Goal: Task Accomplishment & Management: Manage account settings

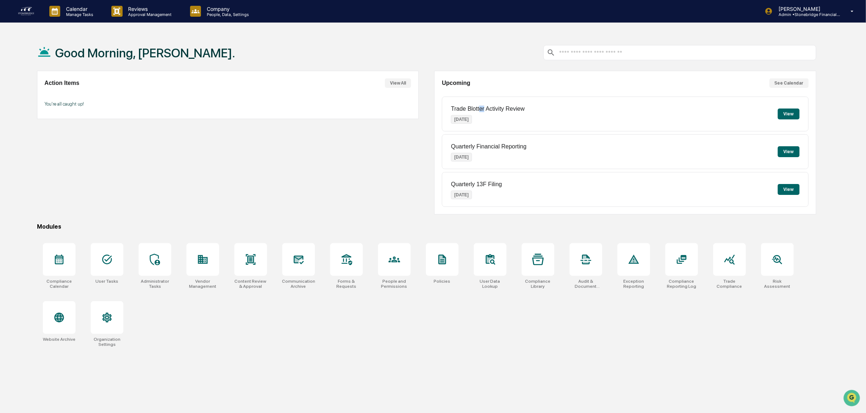
drag, startPoint x: 485, startPoint y: 105, endPoint x: 478, endPoint y: 110, distance: 8.1
click at [478, 110] on div "Trade Blotter Activity Review Oct 1, 2025" at bounding box center [488, 114] width 74 height 28
click at [478, 110] on p "Trade Blotter Activity Review" at bounding box center [488, 109] width 74 height 7
drag, startPoint x: 260, startPoint y: 140, endPoint x: 249, endPoint y: 173, distance: 34.4
click at [249, 173] on div "Action Items View All You're all caught up!" at bounding box center [228, 143] width 382 height 144
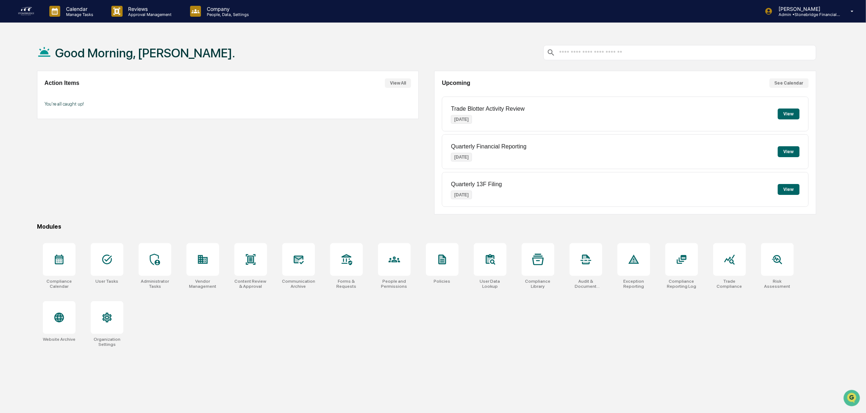
click at [249, 173] on div "Action Items View All You're all caught up!" at bounding box center [228, 143] width 382 height 144
click at [124, 10] on p "Reviews" at bounding box center [149, 9] width 53 height 6
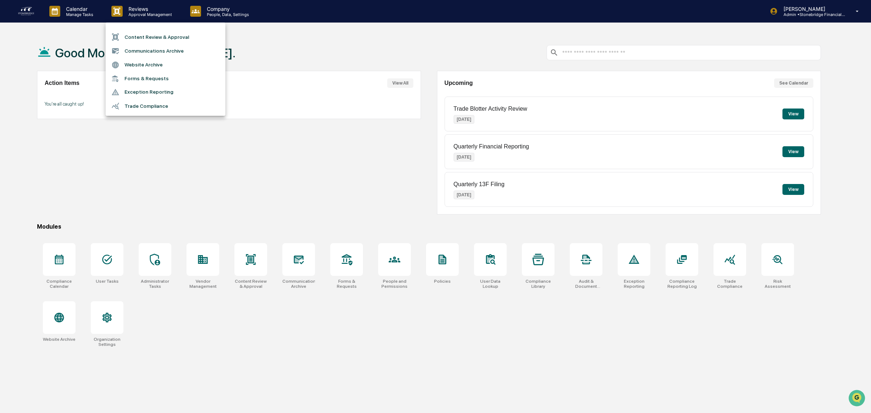
click at [79, 16] on div at bounding box center [435, 206] width 871 height 413
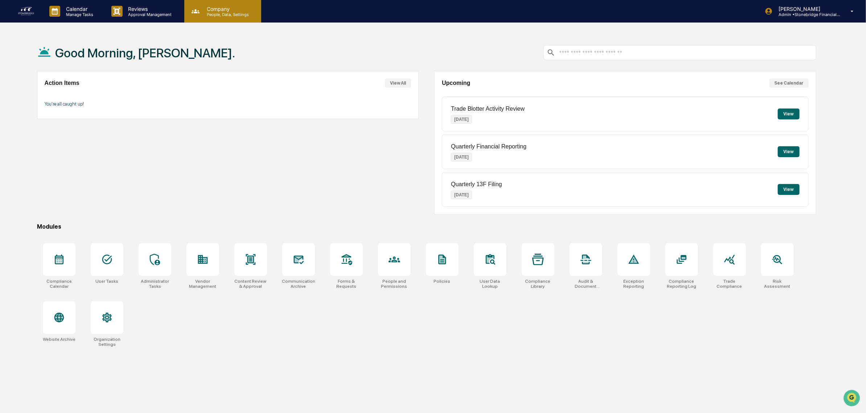
click at [221, 9] on p "Company" at bounding box center [227, 9] width 52 height 6
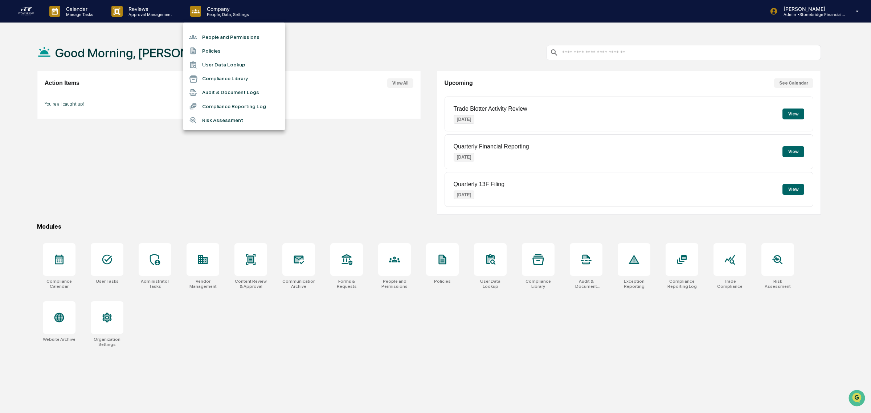
click at [82, 2] on div at bounding box center [435, 206] width 871 height 413
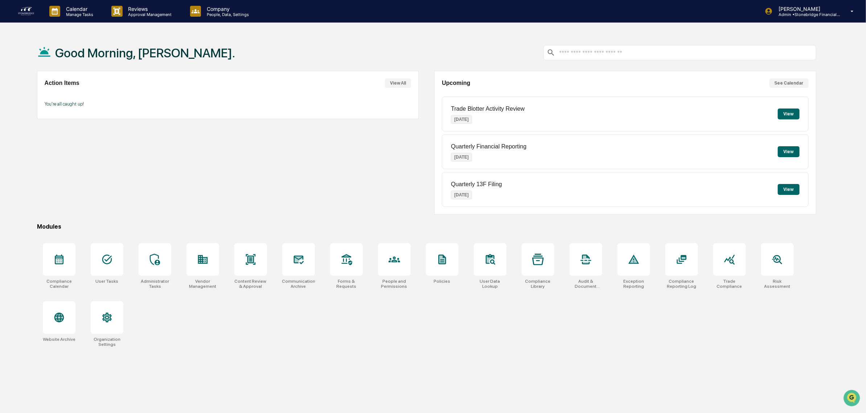
click at [88, 20] on div "Calendar Manage Tasks" at bounding box center [75, 11] width 62 height 22
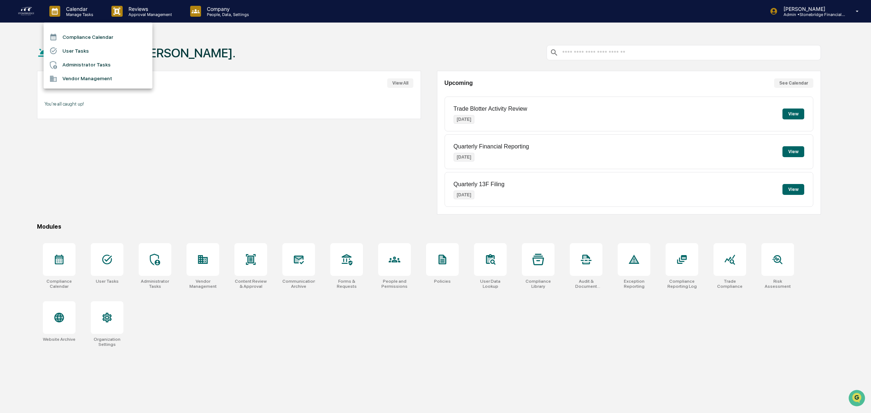
click at [90, 49] on li "User Tasks" at bounding box center [98, 51] width 109 height 14
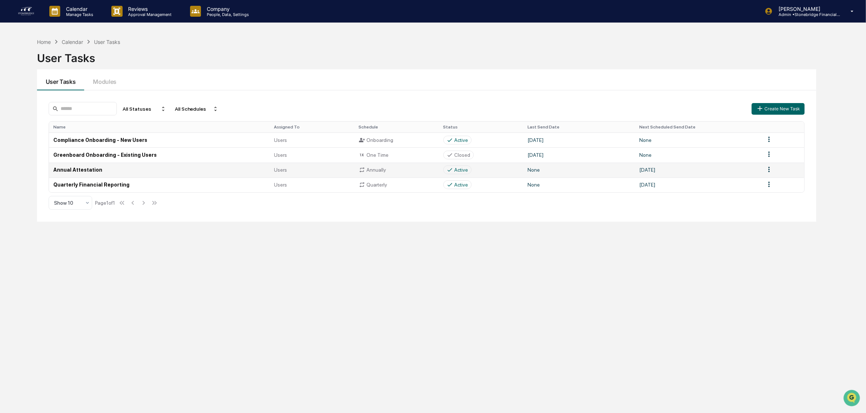
click at [773, 171] on td at bounding box center [783, 170] width 44 height 15
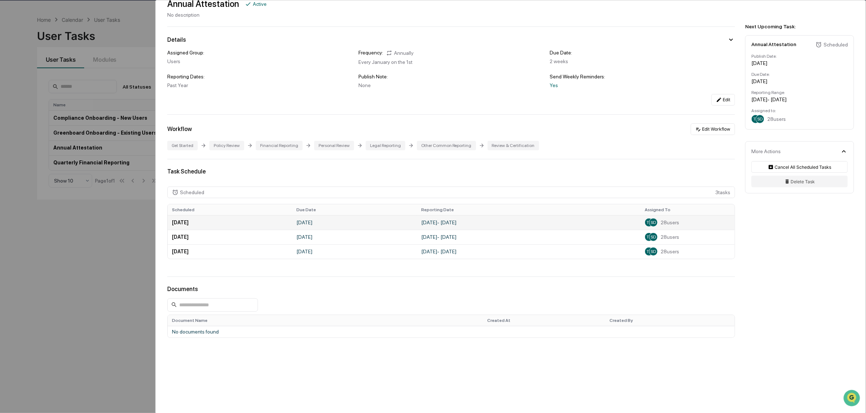
scroll to position [34, 0]
click at [228, 223] on td "January 1, 2026" at bounding box center [230, 222] width 125 height 15
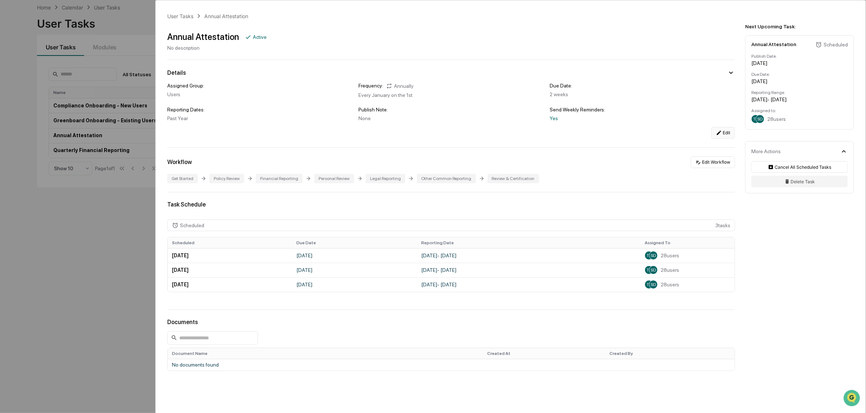
click at [716, 134] on icon at bounding box center [719, 133] width 6 height 6
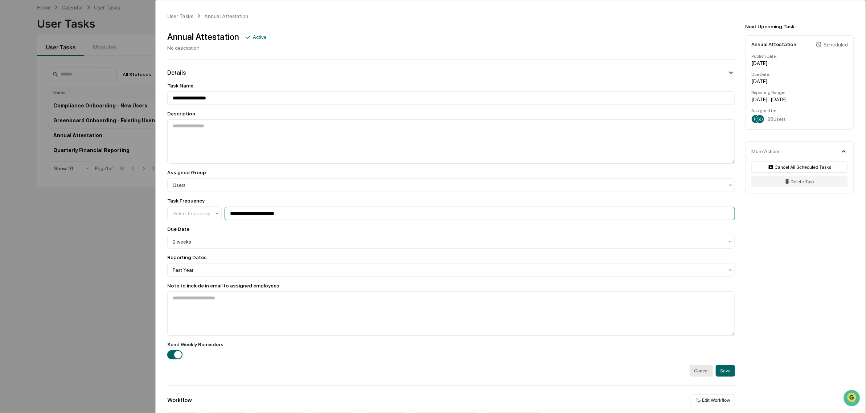
click at [246, 212] on input "**********" at bounding box center [480, 213] width 510 height 13
drag, startPoint x: 243, startPoint y: 218, endPoint x: 316, endPoint y: 226, distance: 72.6
click at [316, 226] on div "**********" at bounding box center [451, 221] width 568 height 276
type input "**********"
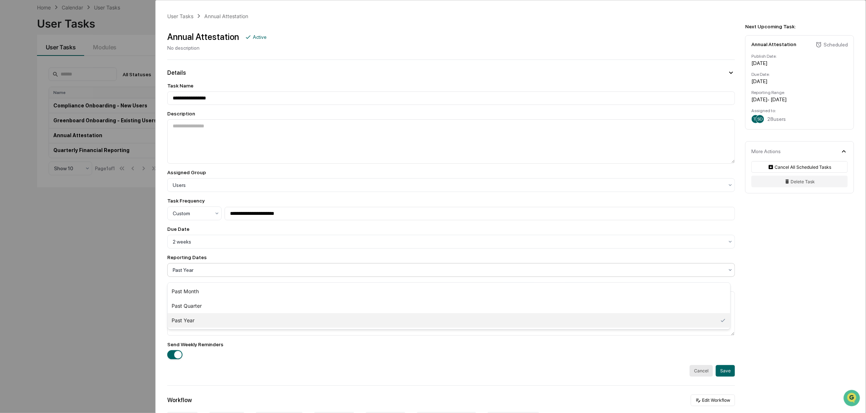
click at [246, 274] on div at bounding box center [448, 269] width 551 height 7
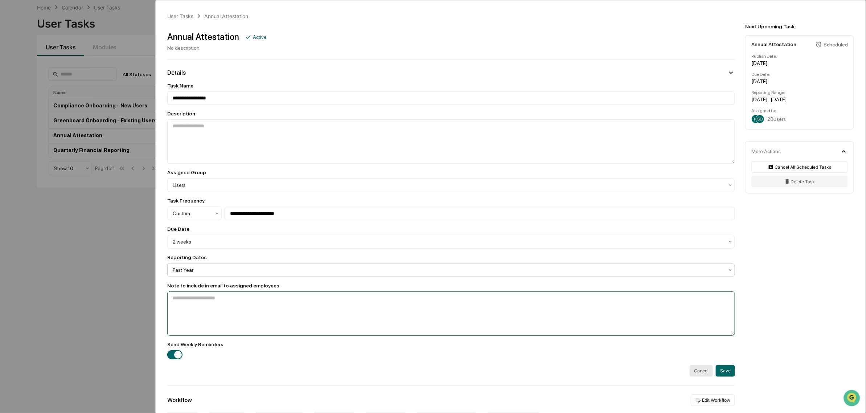
click at [235, 324] on textarea at bounding box center [451, 313] width 568 height 44
click at [85, 16] on div "**********" at bounding box center [433, 206] width 866 height 413
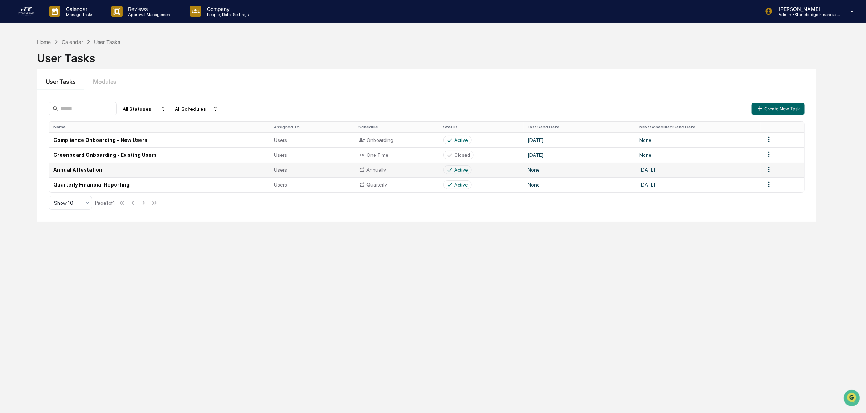
click at [94, 171] on td "Annual Attestation" at bounding box center [159, 170] width 221 height 15
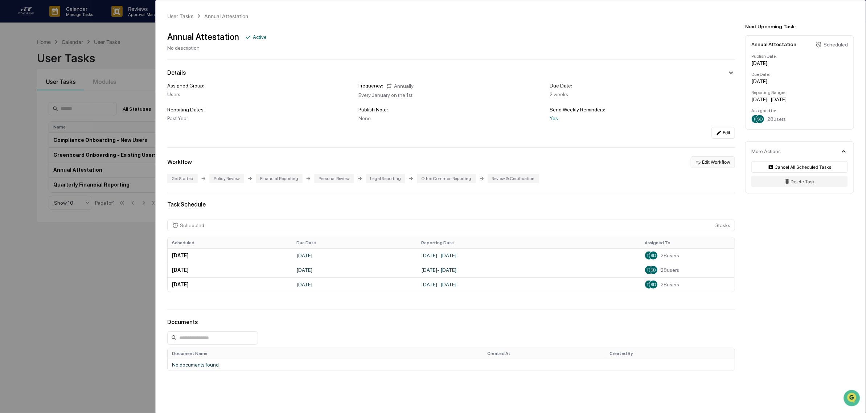
click at [714, 162] on button "Edit Workflow" at bounding box center [713, 162] width 44 height 12
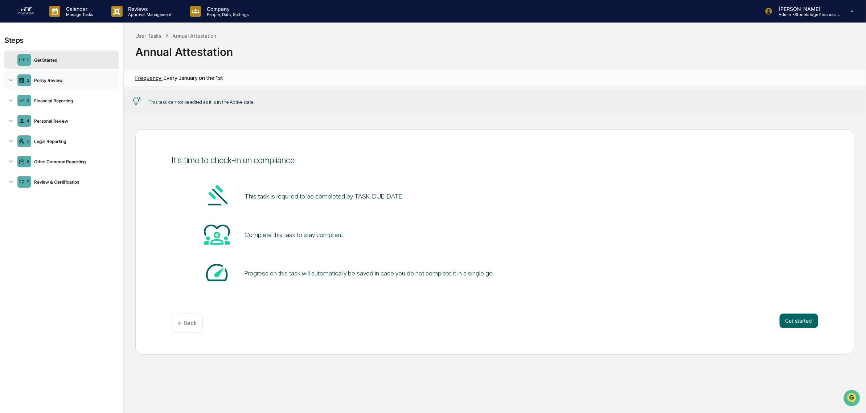
click at [77, 80] on div "Policy Review" at bounding box center [73, 80] width 85 height 5
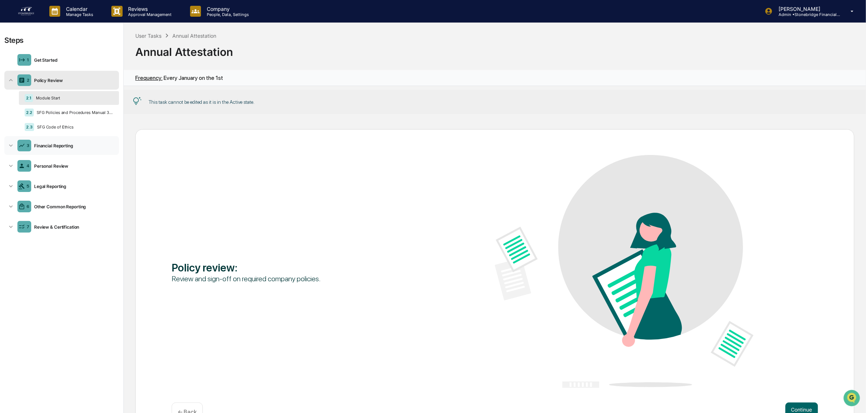
click at [67, 145] on div "Financial Reporting" at bounding box center [73, 145] width 85 height 5
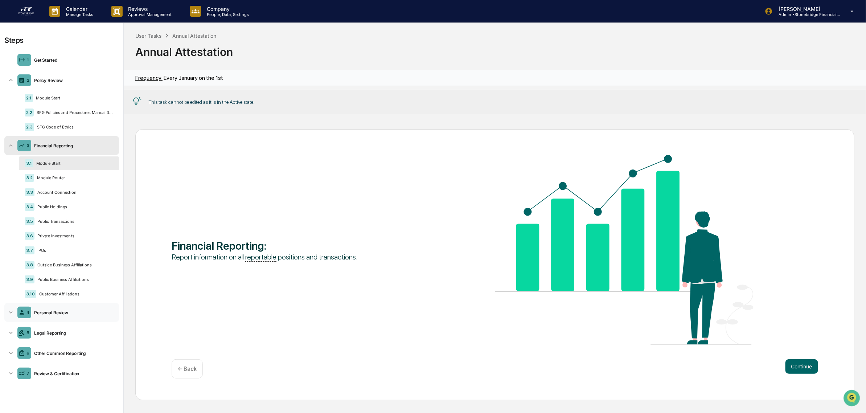
click at [55, 320] on div "4 Personal Review" at bounding box center [61, 312] width 115 height 19
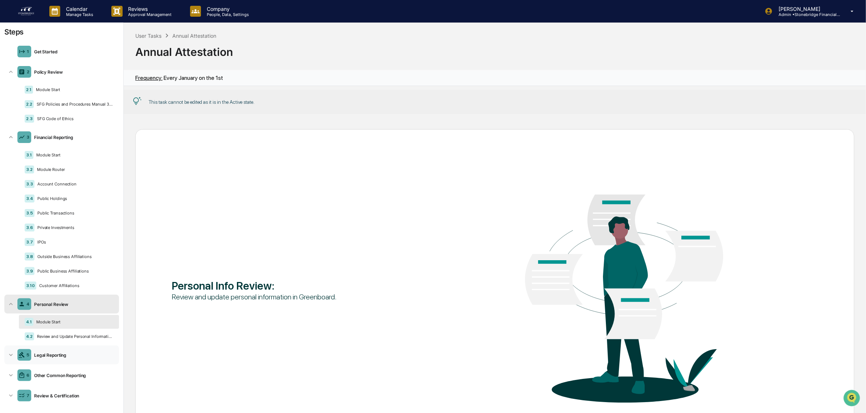
scroll to position [11, 0]
click at [64, 358] on div "5 Legal Reporting" at bounding box center [61, 351] width 115 height 19
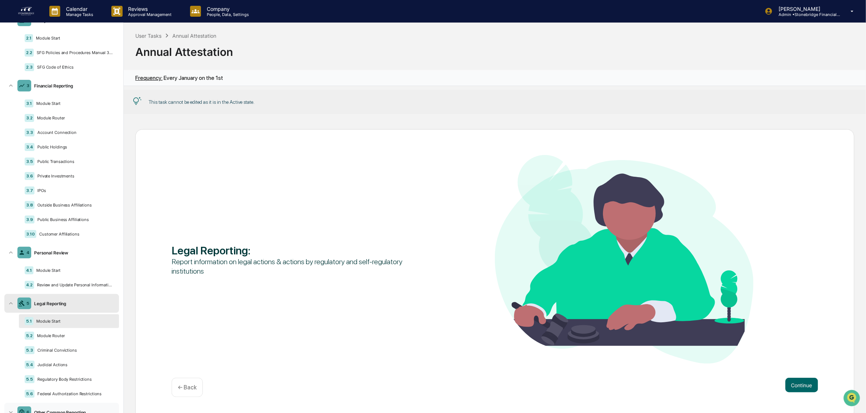
scroll to position [99, 0]
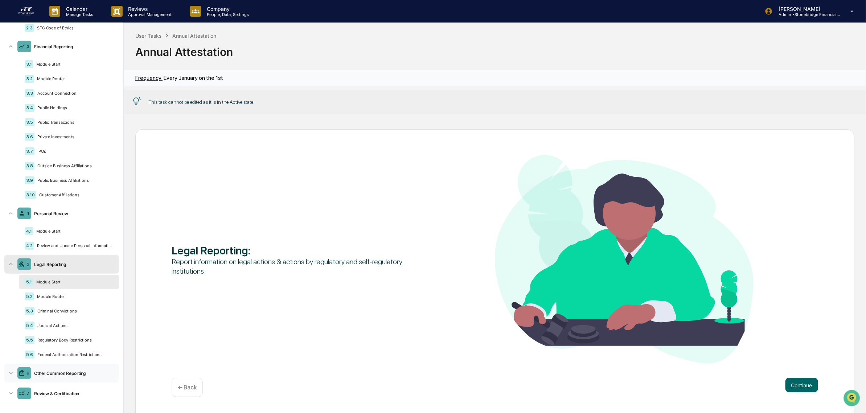
click at [64, 370] on div "Other Common Reporting" at bounding box center [73, 372] width 85 height 5
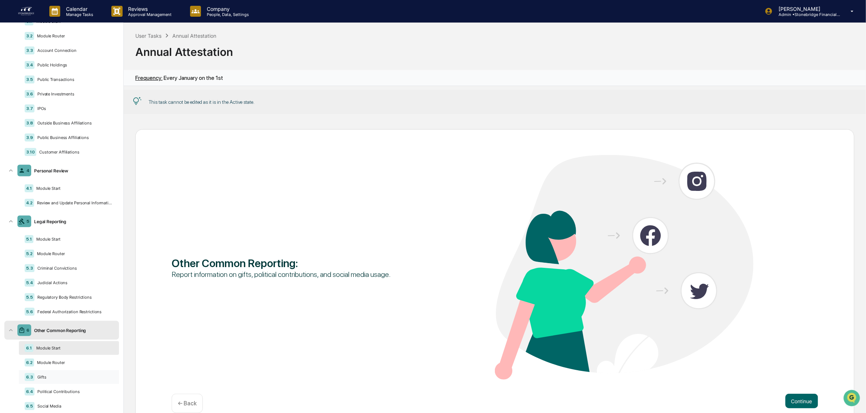
scroll to position [173, 0]
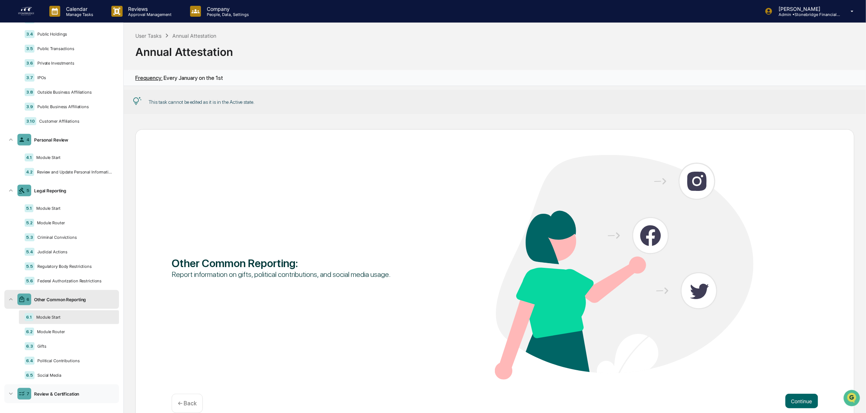
click at [48, 396] on div "7 Review & Certification" at bounding box center [61, 393] width 115 height 19
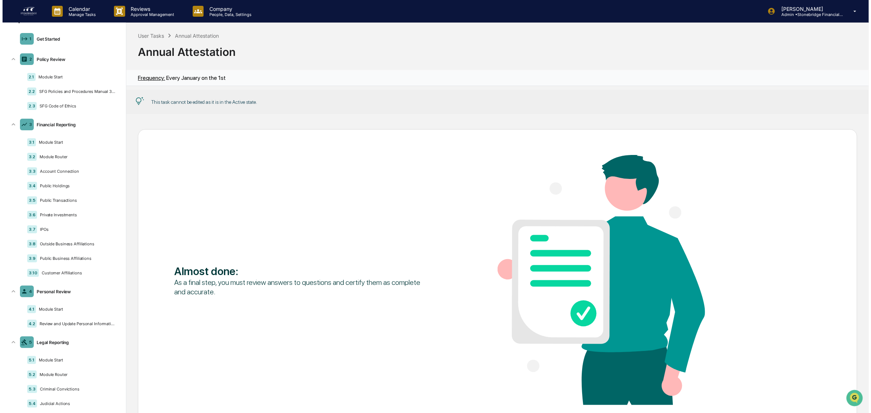
scroll to position [0, 0]
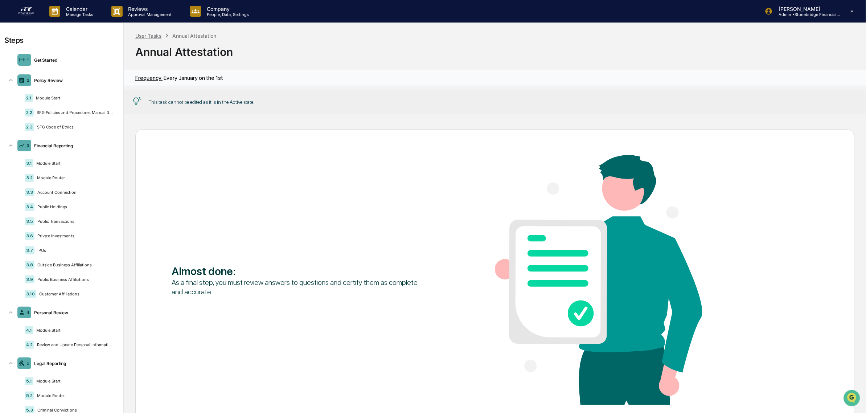
click at [144, 33] on div "User Tasks" at bounding box center [148, 36] width 26 height 6
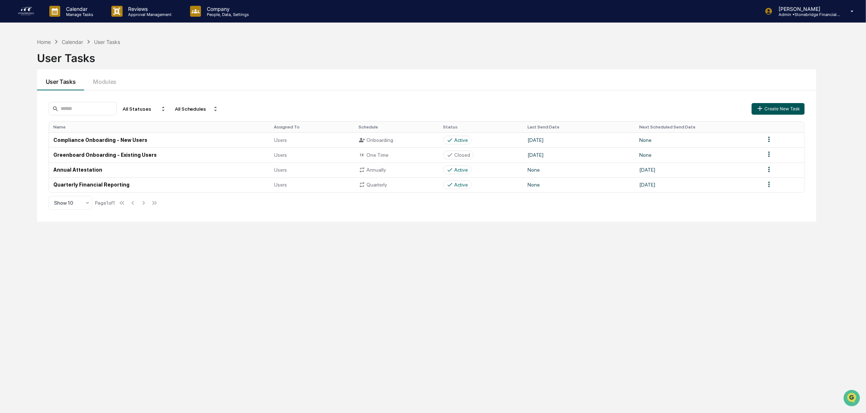
click at [767, 105] on button "Create New Task" at bounding box center [778, 109] width 53 height 12
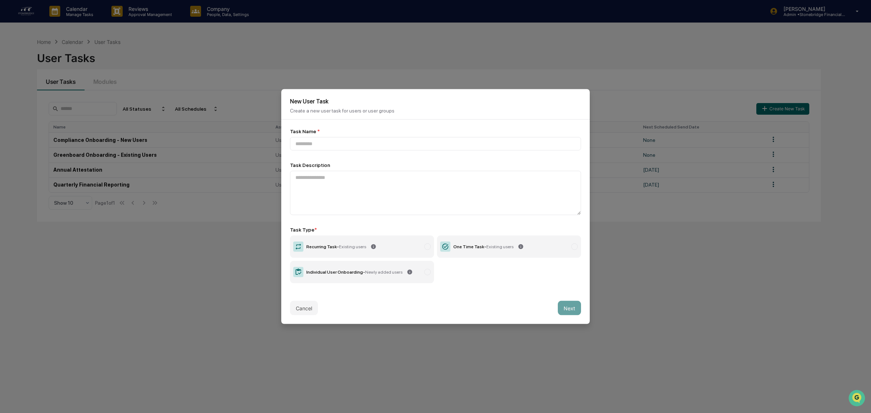
click at [363, 242] on label "Recurring Task - Existing users" at bounding box center [362, 246] width 144 height 22
click at [358, 249] on span "Existing users" at bounding box center [352, 246] width 27 height 5
click at [518, 250] on icon at bounding box center [521, 247] width 6 height 6
click at [321, 149] on input at bounding box center [435, 143] width 291 height 13
type input "**********"
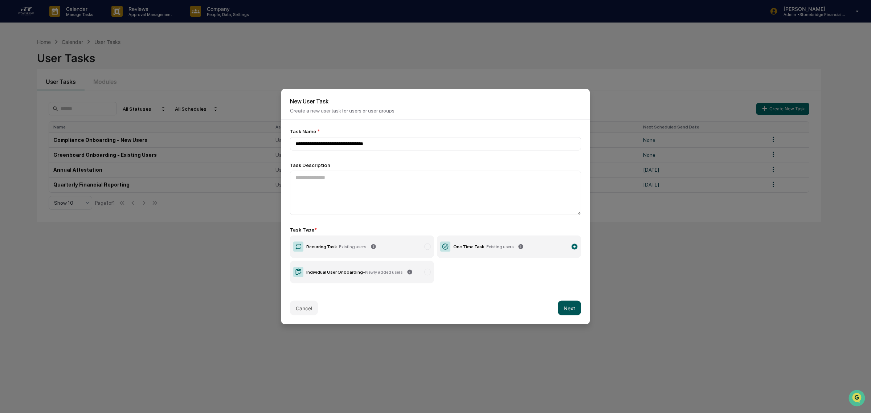
click at [571, 305] on button "Next" at bounding box center [569, 308] width 23 height 15
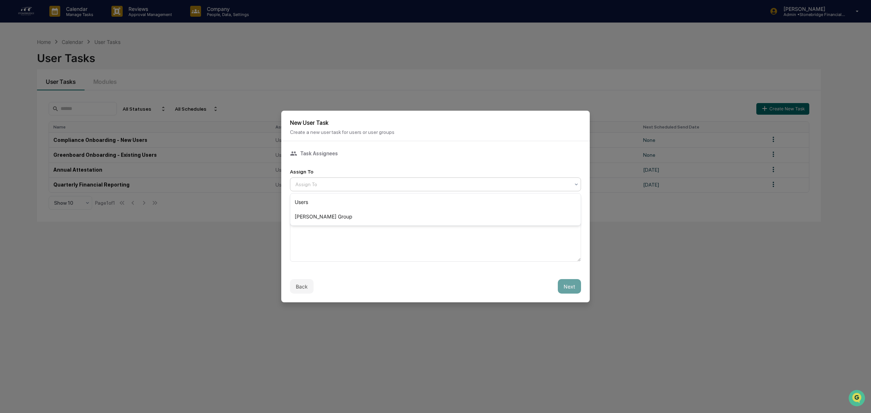
click at [304, 184] on div at bounding box center [432, 184] width 274 height 7
click at [305, 202] on div "Users" at bounding box center [435, 202] width 290 height 15
click at [371, 226] on textarea at bounding box center [435, 239] width 291 height 44
click at [570, 289] on button "Next" at bounding box center [569, 286] width 23 height 15
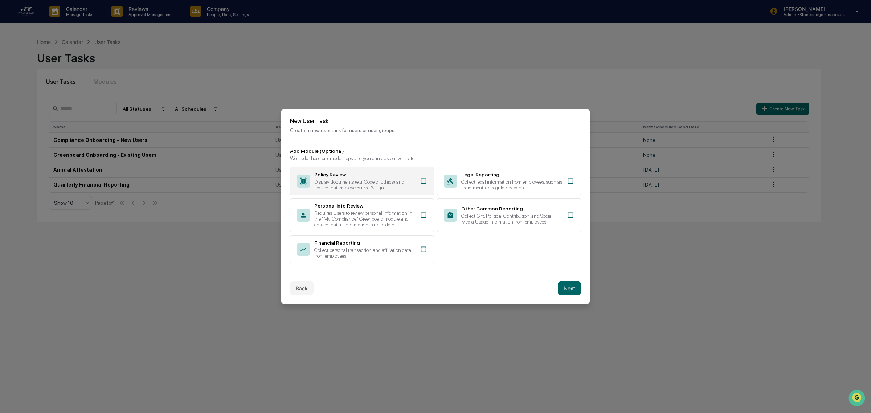
click at [387, 185] on div "Display documents (e.g. Code of Ethics) and require that employees read & sign." at bounding box center [364, 185] width 101 height 12
click at [562, 292] on button "Next" at bounding box center [569, 288] width 23 height 15
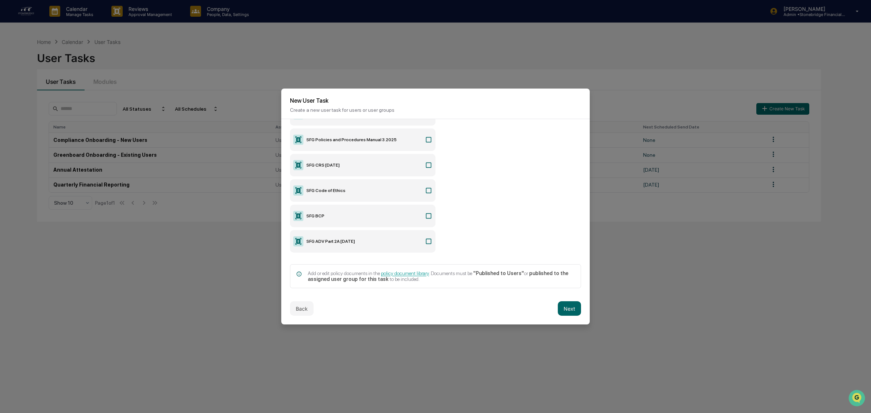
scroll to position [127, 0]
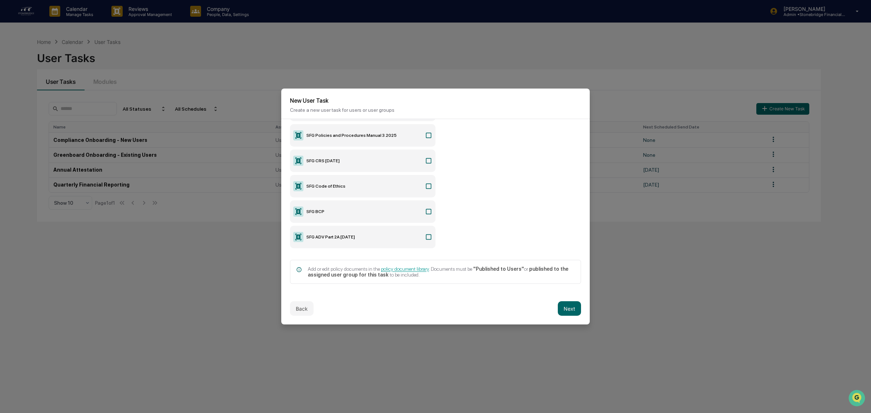
click at [301, 304] on button "Back" at bounding box center [302, 308] width 24 height 15
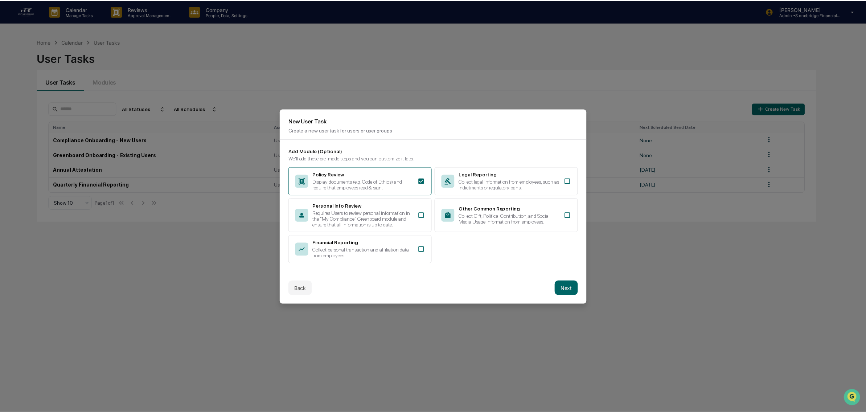
scroll to position [0, 0]
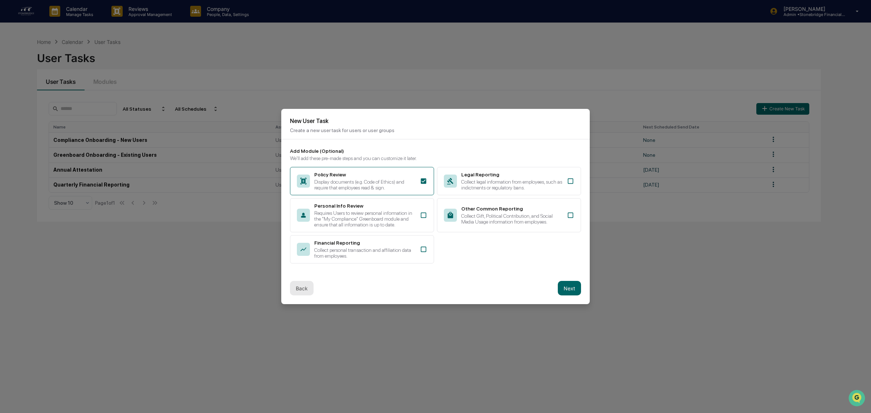
click at [300, 292] on button "Back" at bounding box center [302, 288] width 24 height 15
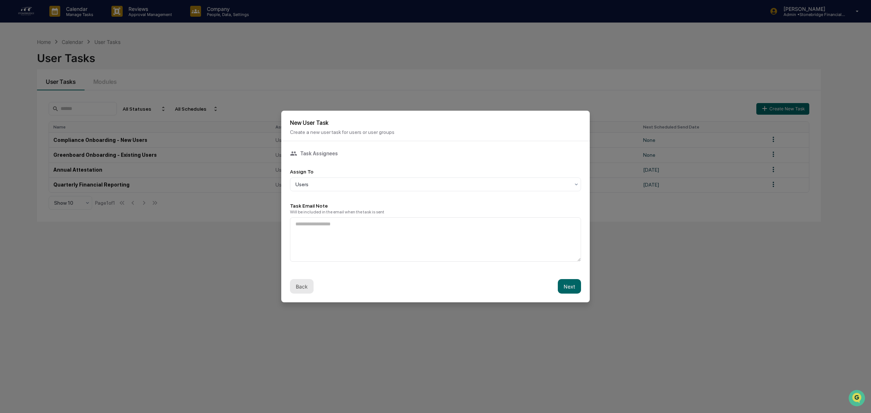
click at [300, 292] on button "Back" at bounding box center [302, 286] width 24 height 15
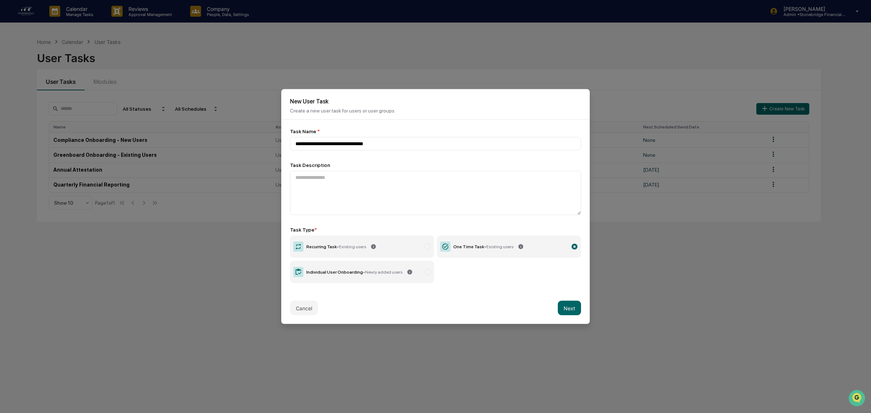
click at [328, 249] on div "Recurring Task - Existing users" at bounding box center [336, 246] width 60 height 5
click at [558, 311] on button "Next" at bounding box center [569, 308] width 23 height 15
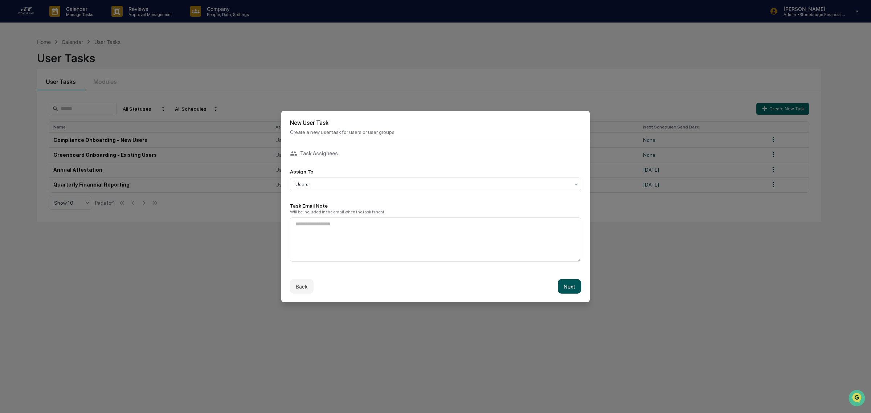
click at [570, 290] on button "Next" at bounding box center [569, 286] width 23 height 15
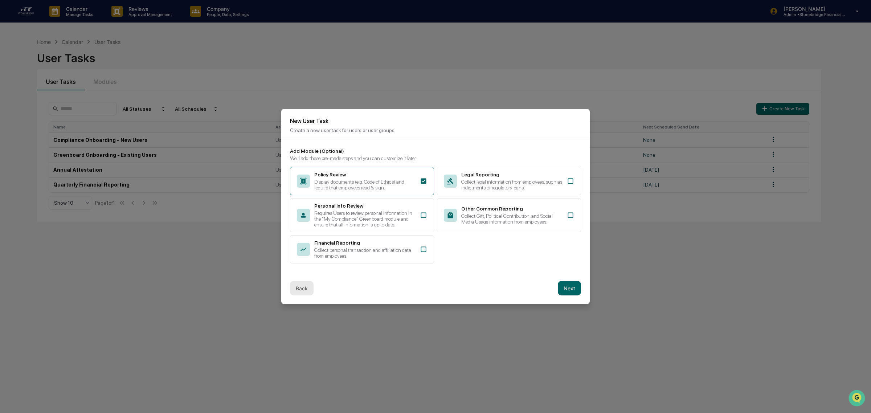
click at [304, 293] on button "Back" at bounding box center [302, 288] width 24 height 15
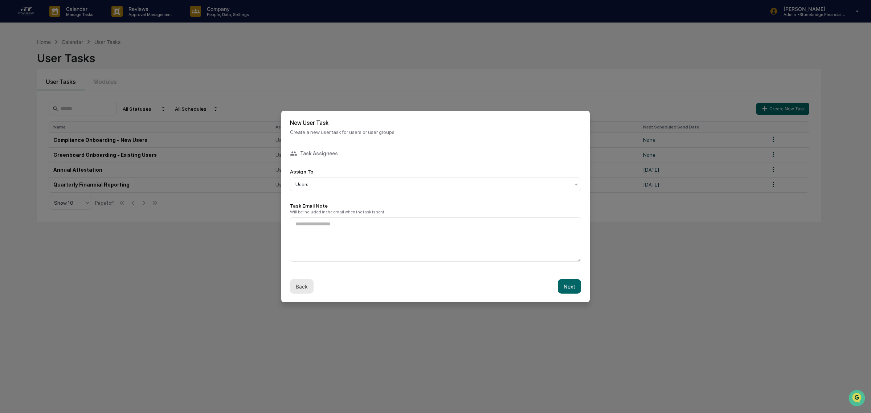
click at [302, 288] on button "Back" at bounding box center [302, 286] width 24 height 15
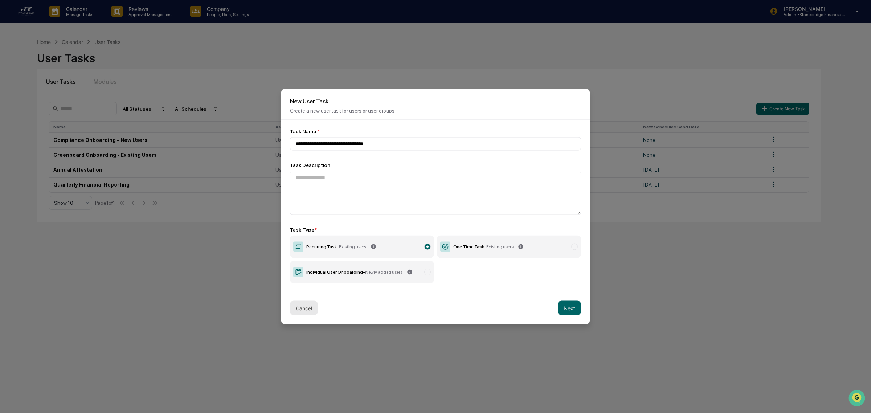
click at [298, 311] on button "Cancel" at bounding box center [304, 308] width 28 height 15
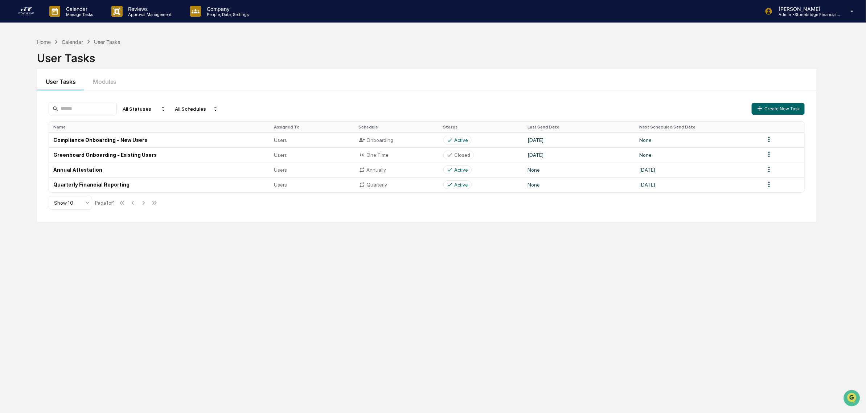
click at [185, 295] on div "Home Calendar User Tasks User Tasks User Tasks Modules All Statuses All Schedul…" at bounding box center [426, 240] width 801 height 413
click at [44, 43] on div "Home" at bounding box center [44, 42] width 14 height 6
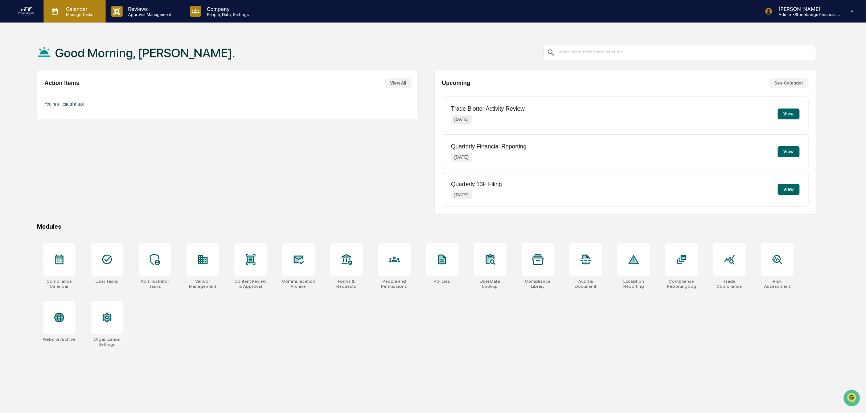
click at [80, 20] on div "Calendar Manage Tasks" at bounding box center [75, 11] width 62 height 22
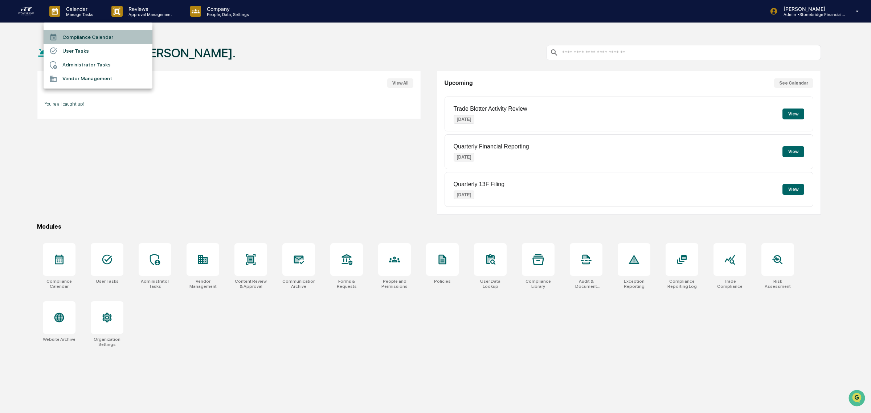
click at [86, 37] on li "Compliance Calendar" at bounding box center [98, 37] width 109 height 14
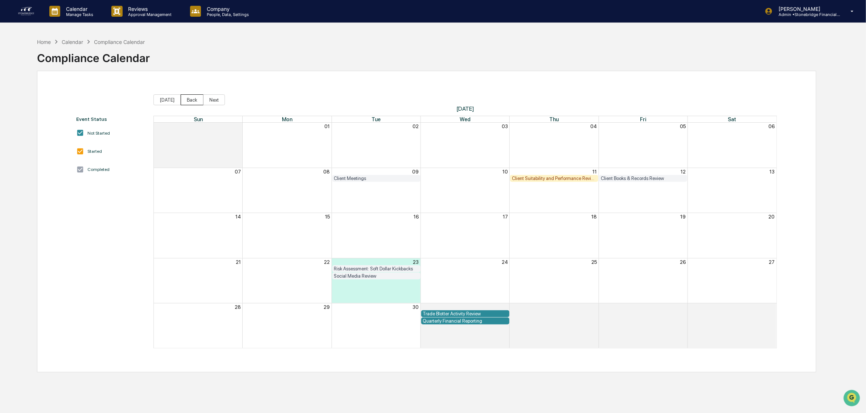
click at [189, 102] on button "Back" at bounding box center [192, 99] width 23 height 11
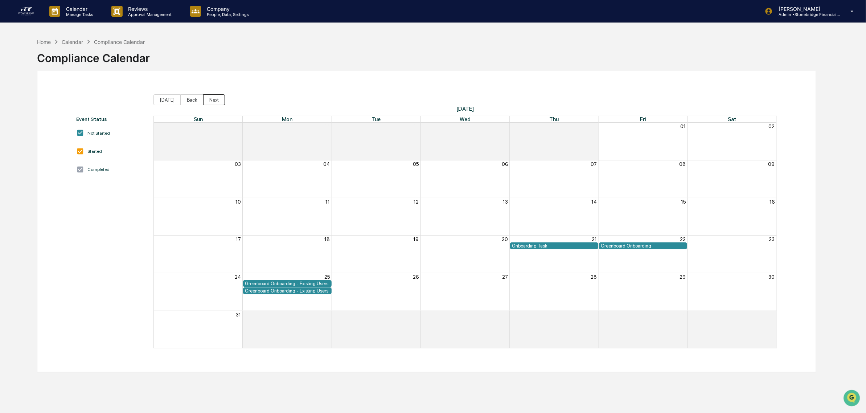
click at [214, 102] on button "Next" at bounding box center [214, 99] width 22 height 11
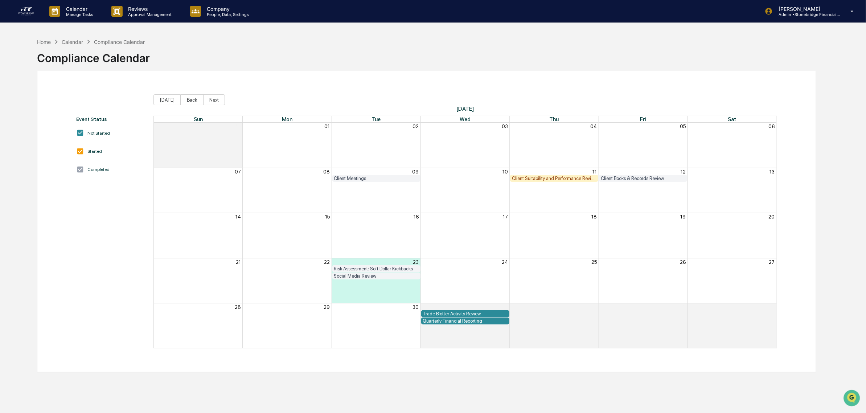
click at [376, 181] on div "Client Meetings" at bounding box center [376, 178] width 85 height 5
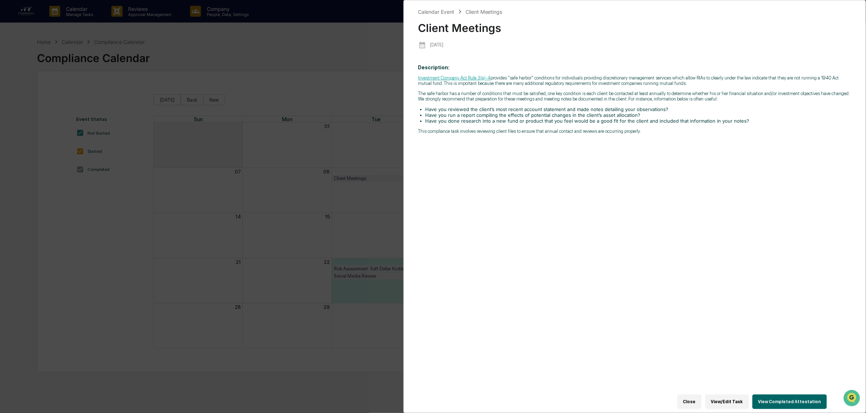
click at [307, 83] on div "Calendar Event Client Meetings Client Meetings 2025-09-09 Description: Investme…" at bounding box center [433, 206] width 866 height 413
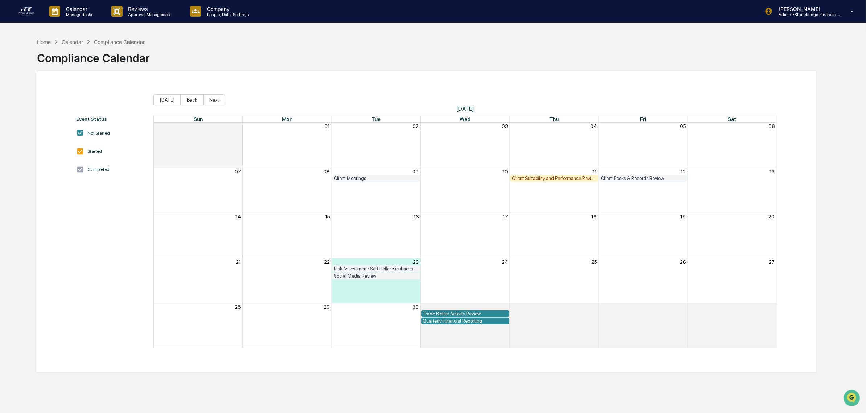
click at [530, 177] on div "Client Suitability and Performance Review" at bounding box center [554, 178] width 85 height 5
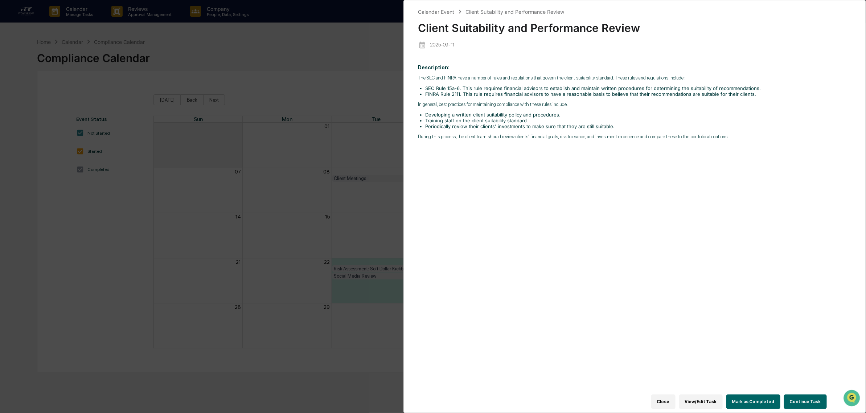
click at [334, 31] on div "Calendar Event Client Suitability and Performance Review Client Suitability and…" at bounding box center [433, 206] width 866 height 413
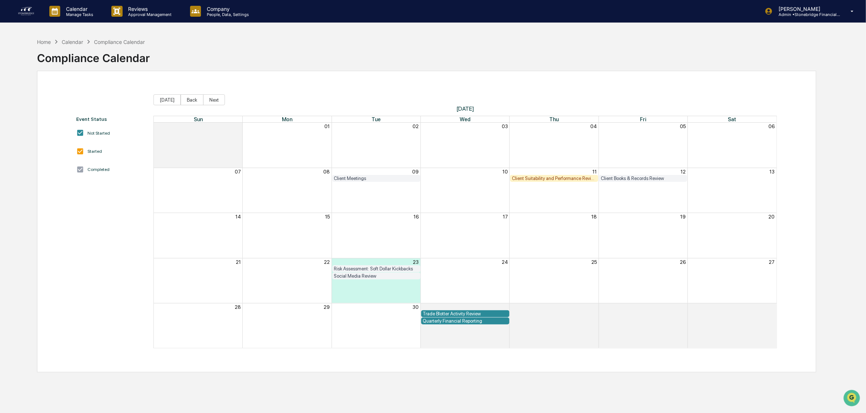
scroll to position [34, 0]
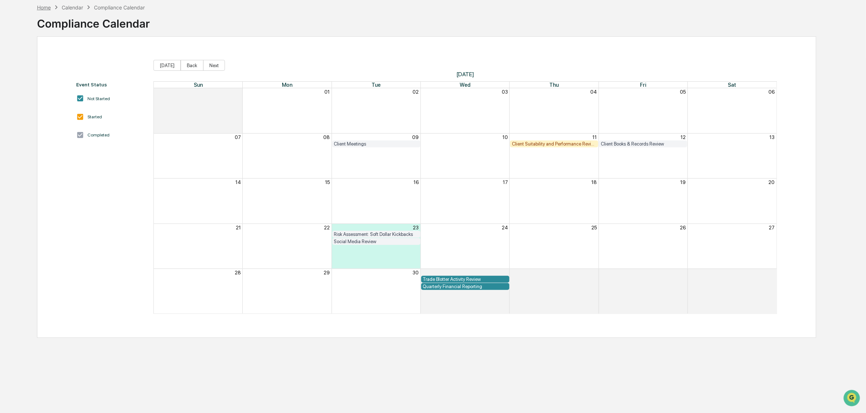
click at [42, 5] on div "Home" at bounding box center [44, 7] width 14 height 6
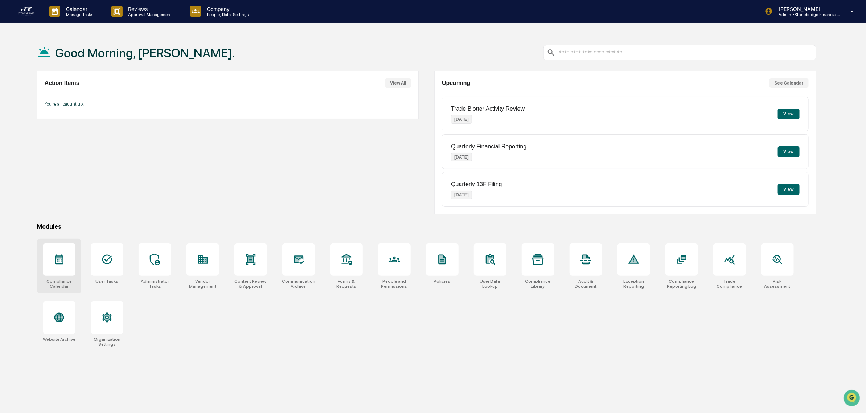
click at [56, 268] on div at bounding box center [59, 259] width 33 height 33
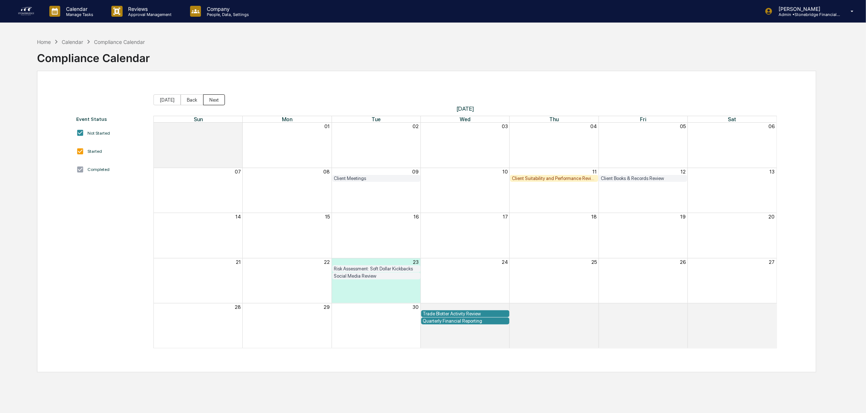
click at [216, 99] on button "Next" at bounding box center [214, 99] width 22 height 11
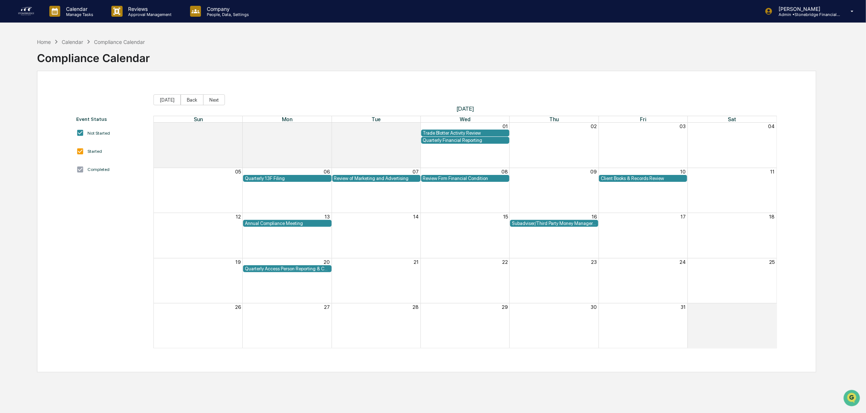
click at [276, 224] on div "Annual Compliance Meeting" at bounding box center [287, 223] width 85 height 5
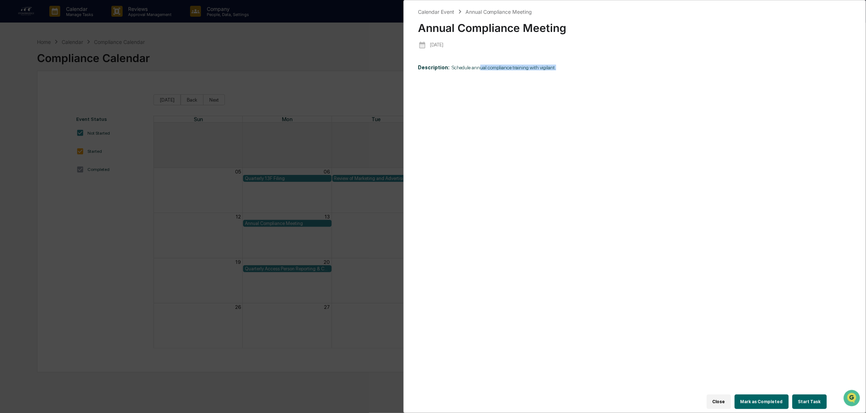
drag, startPoint x: 475, startPoint y: 63, endPoint x: 574, endPoint y: 73, distance: 99.5
click at [574, 73] on div "Description: ​Schedule annual compliance training with vigilant." at bounding box center [634, 231] width 433 height 342
click at [807, 397] on button "Start Task" at bounding box center [809, 401] width 34 height 15
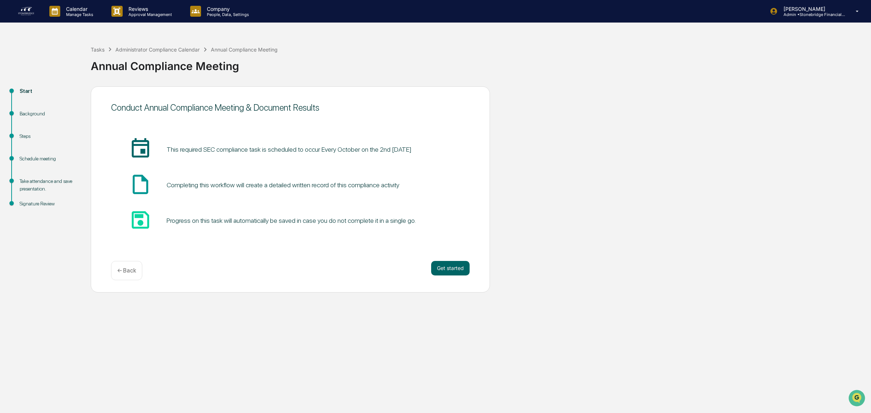
click at [34, 111] on div "Background" at bounding box center [50, 114] width 60 height 8
click at [26, 142] on div "Steps" at bounding box center [49, 145] width 71 height 22
click at [47, 187] on div "Take attendance and save presentation." at bounding box center [50, 184] width 60 height 15
click at [37, 203] on div "Signature Review" at bounding box center [50, 204] width 60 height 8
click at [451, 269] on button "Get started" at bounding box center [450, 268] width 38 height 15
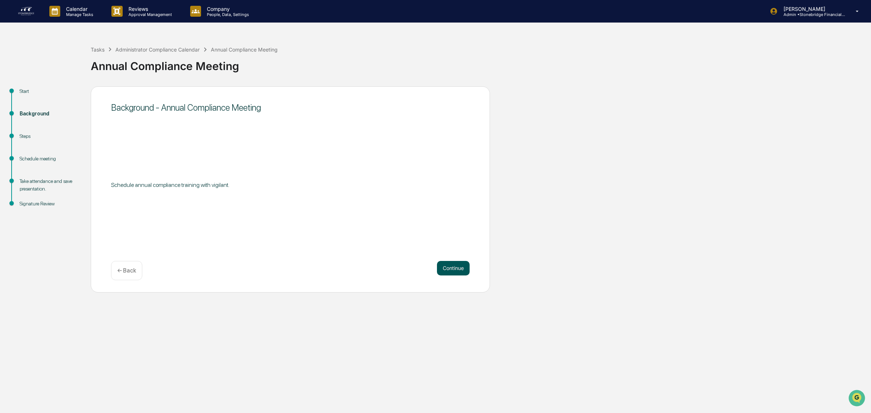
click at [450, 275] on button "Continue" at bounding box center [453, 268] width 33 height 15
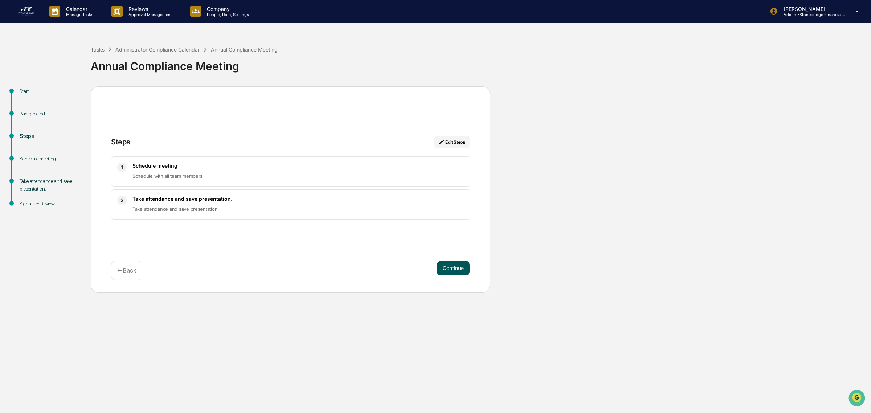
click at [451, 271] on button "Continue" at bounding box center [453, 268] width 33 height 15
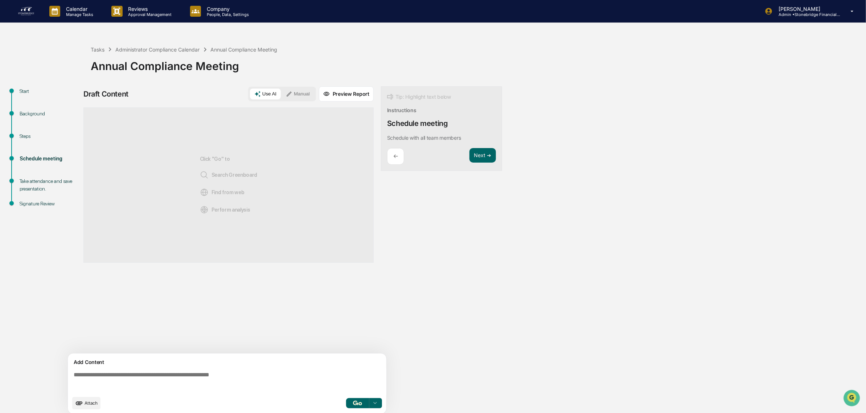
scroll to position [6, 0]
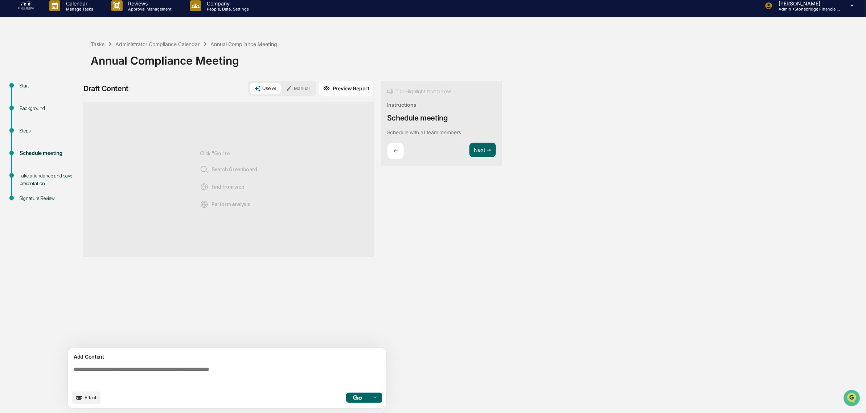
click at [44, 184] on div "Take attendance and save presentation." at bounding box center [50, 179] width 60 height 15
click at [49, 171] on ul "Start Background Steps Schedule meeting Take attendance and save presentation. …" at bounding box center [47, 150] width 87 height 139
click at [44, 177] on div "Take attendance and save presentation." at bounding box center [50, 179] width 60 height 15
click at [40, 167] on div "Schedule meeting" at bounding box center [49, 162] width 71 height 22
click at [41, 185] on div "Take attendance and save presentation." at bounding box center [50, 179] width 60 height 15
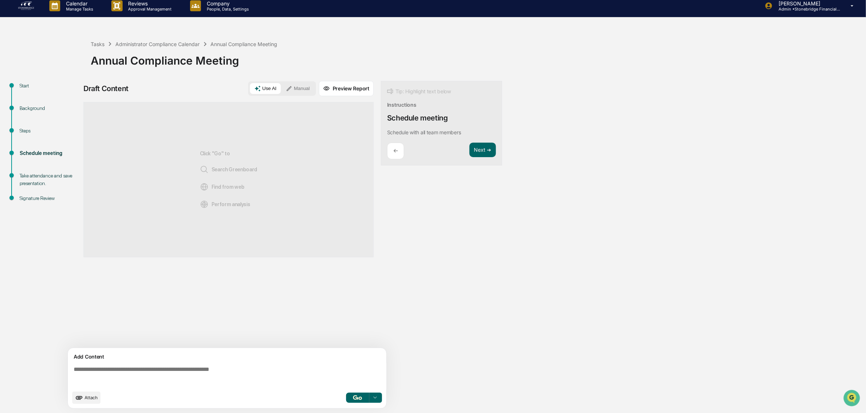
click at [42, 201] on div "Signature Review" at bounding box center [50, 198] width 60 height 8
click at [99, 44] on div "Tasks" at bounding box center [98, 44] width 14 height 6
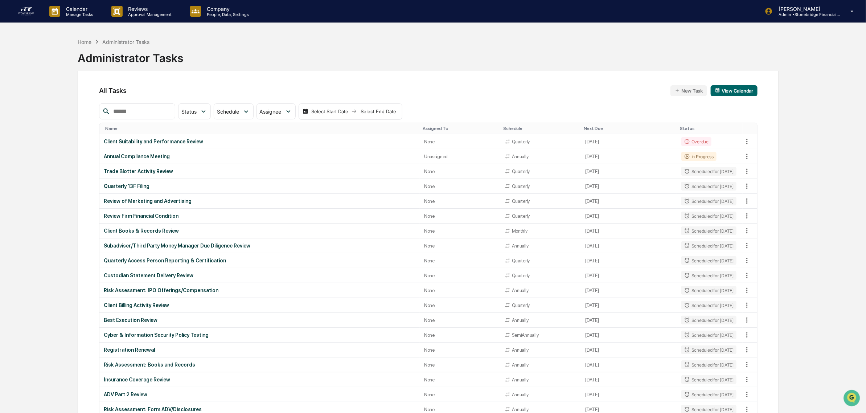
click at [93, 48] on div "Administrator Tasks" at bounding box center [131, 55] width 106 height 19
click at [84, 40] on div "Home" at bounding box center [85, 42] width 14 height 6
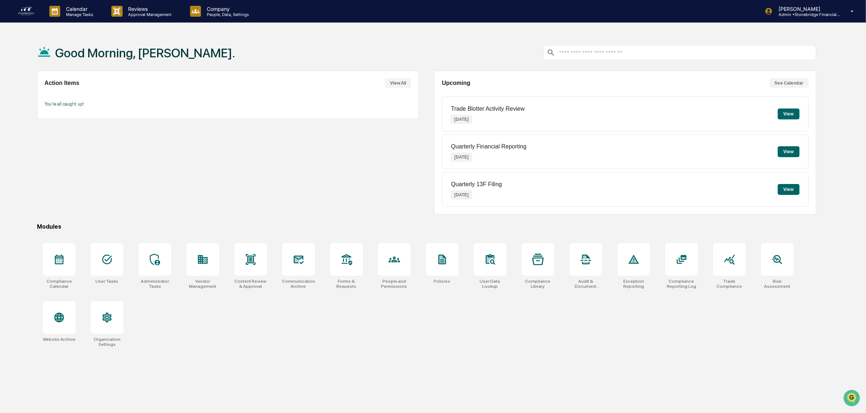
click at [234, 176] on div "Action Items View All You're all caught up!" at bounding box center [228, 143] width 382 height 144
